Goal: Navigation & Orientation: Find specific page/section

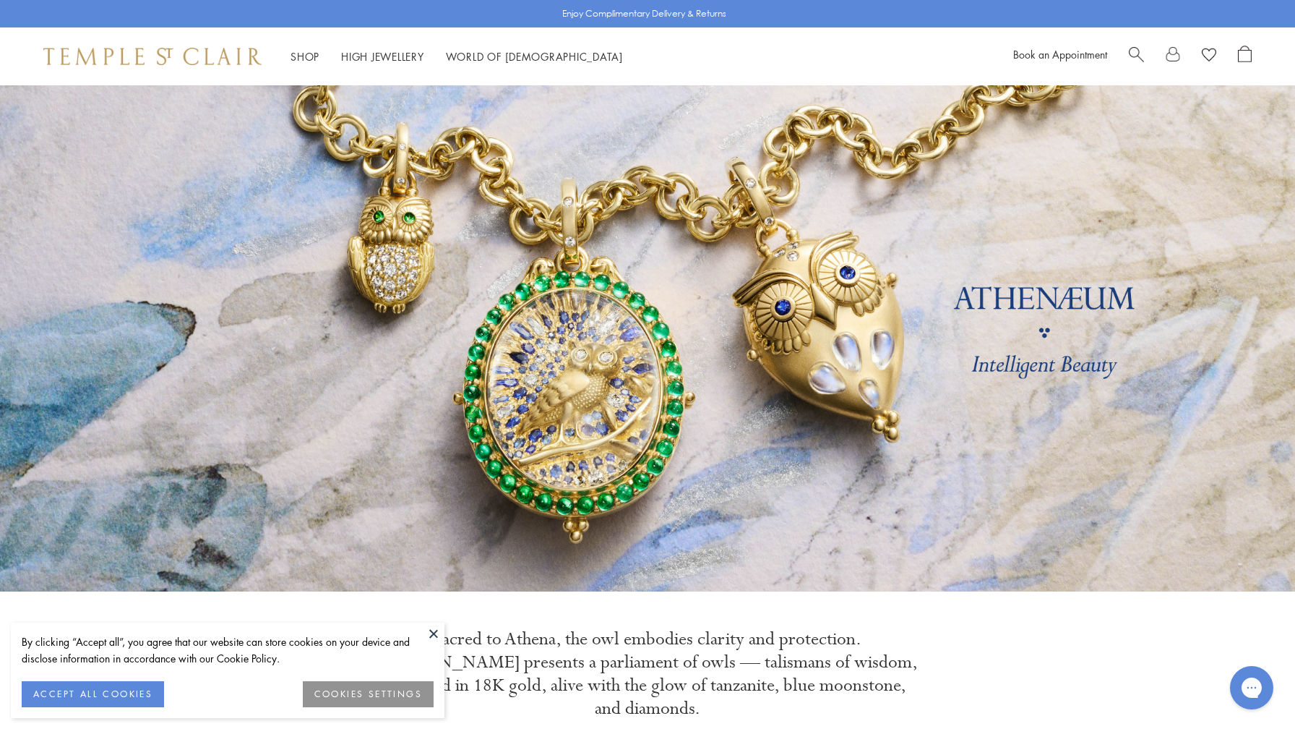
click at [434, 633] on button at bounding box center [434, 633] width 22 height 22
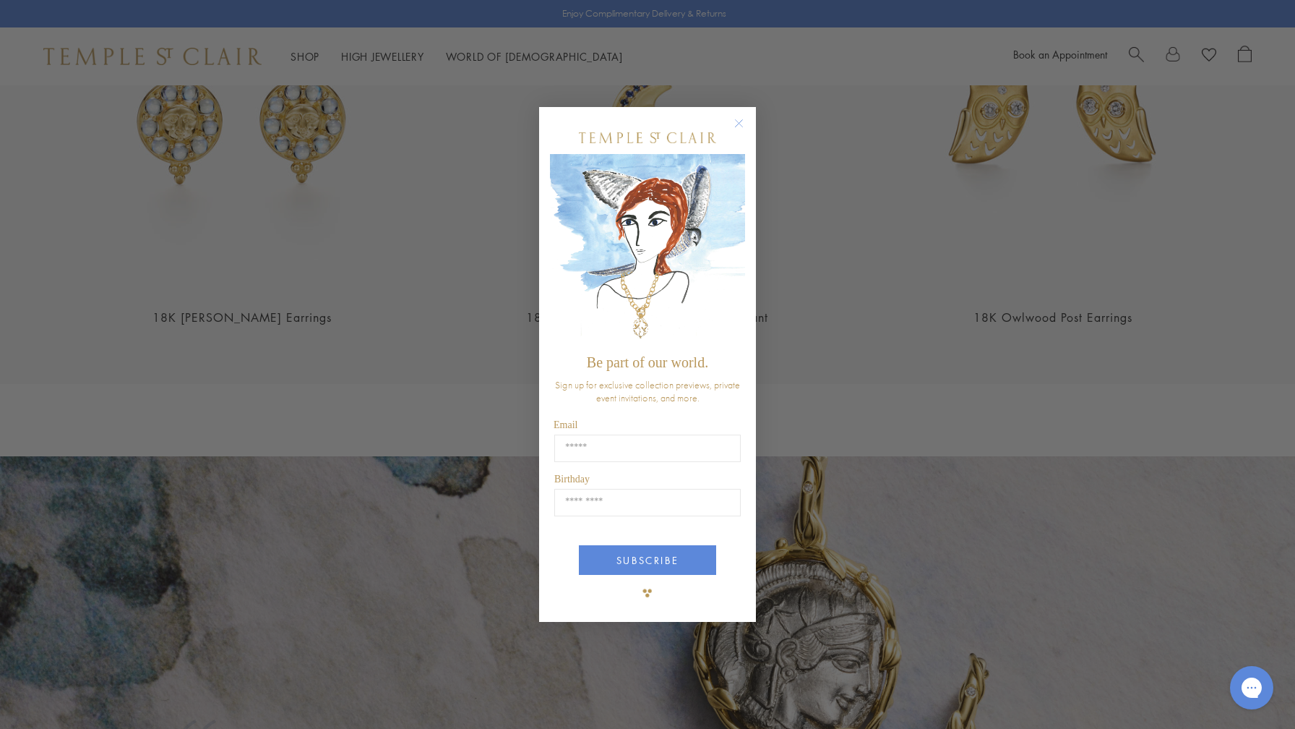
scroll to position [2403, 0]
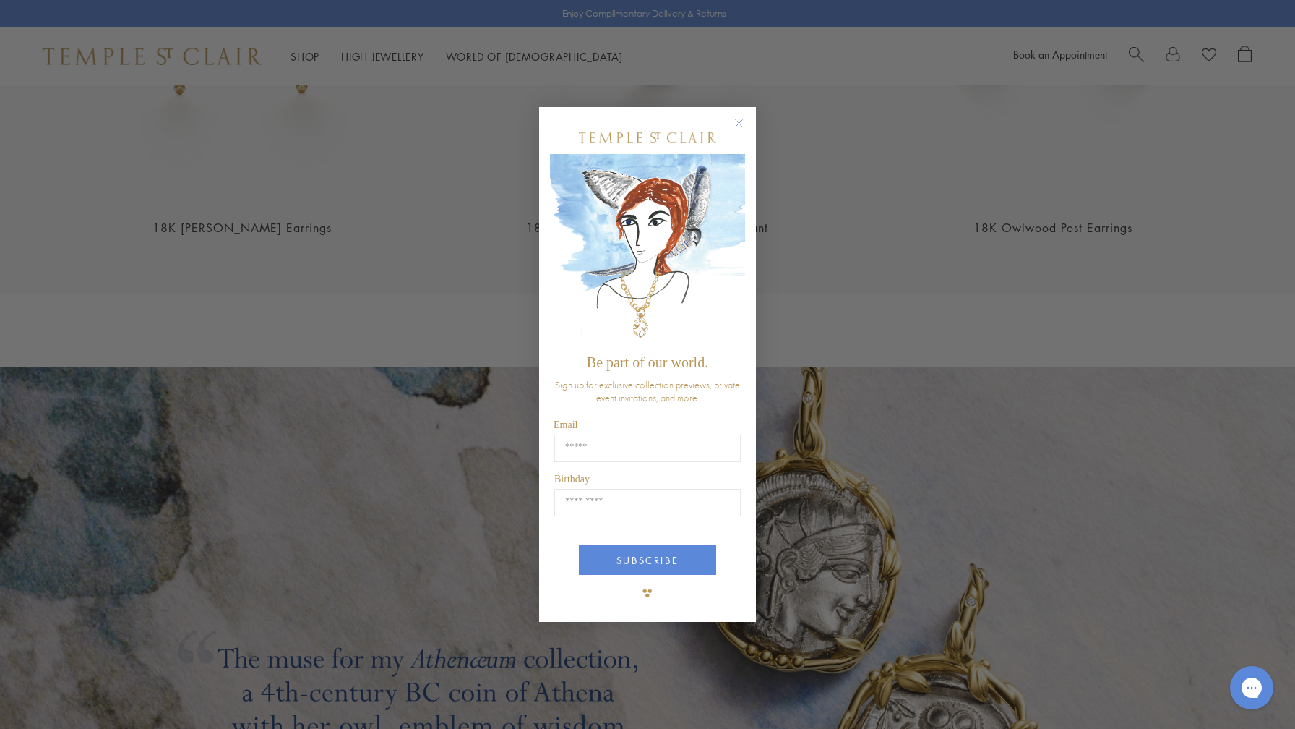
click at [737, 124] on circle "Close dialog" at bounding box center [739, 123] width 17 height 17
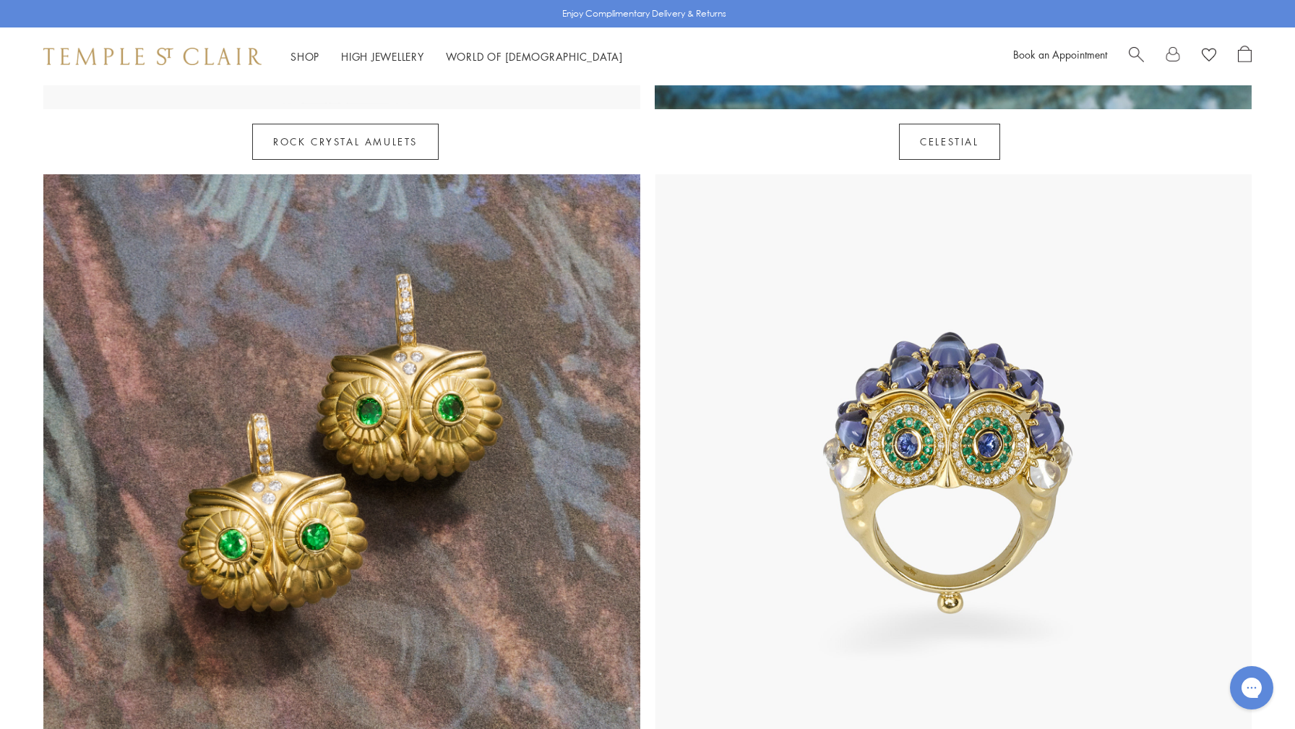
scroll to position [1098, 0]
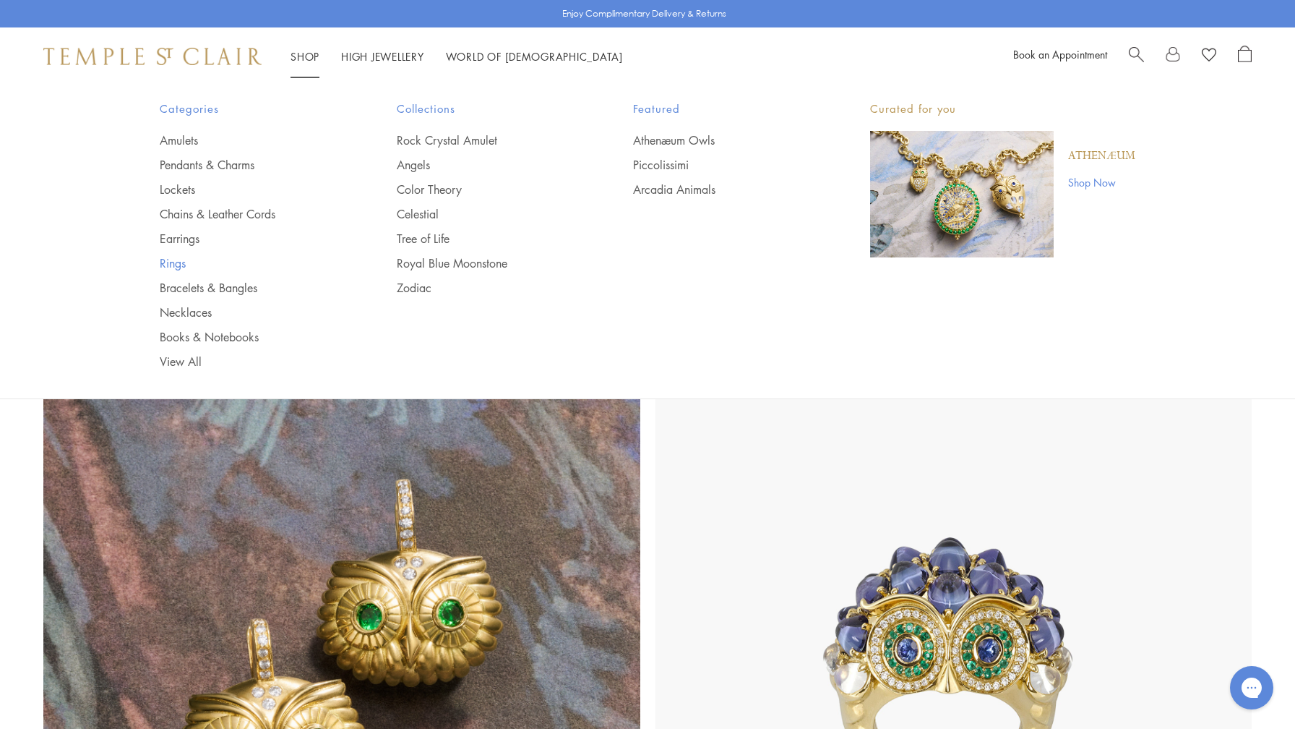
click at [173, 264] on link "Rings" at bounding box center [249, 263] width 179 height 16
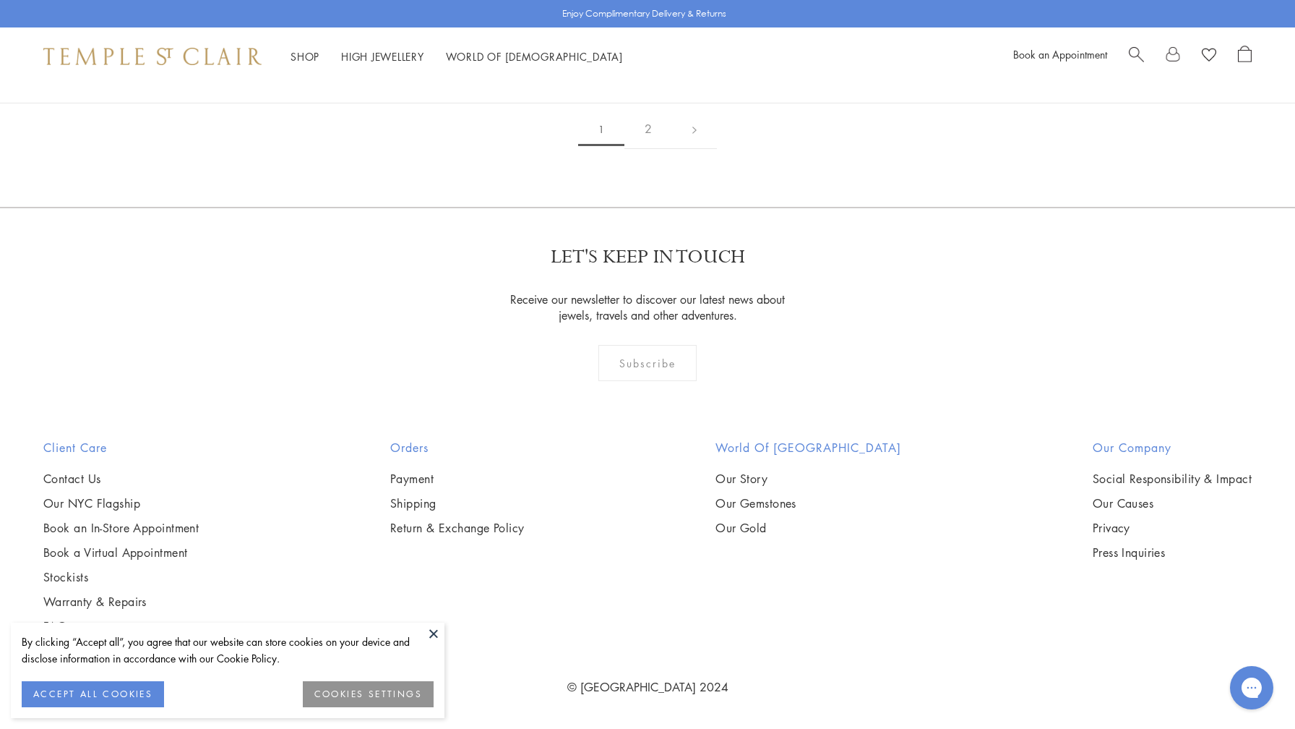
scroll to position [7746, 0]
click at [648, 149] on link "2" at bounding box center [649, 129] width 48 height 40
